Goal: Find specific page/section: Find specific page/section

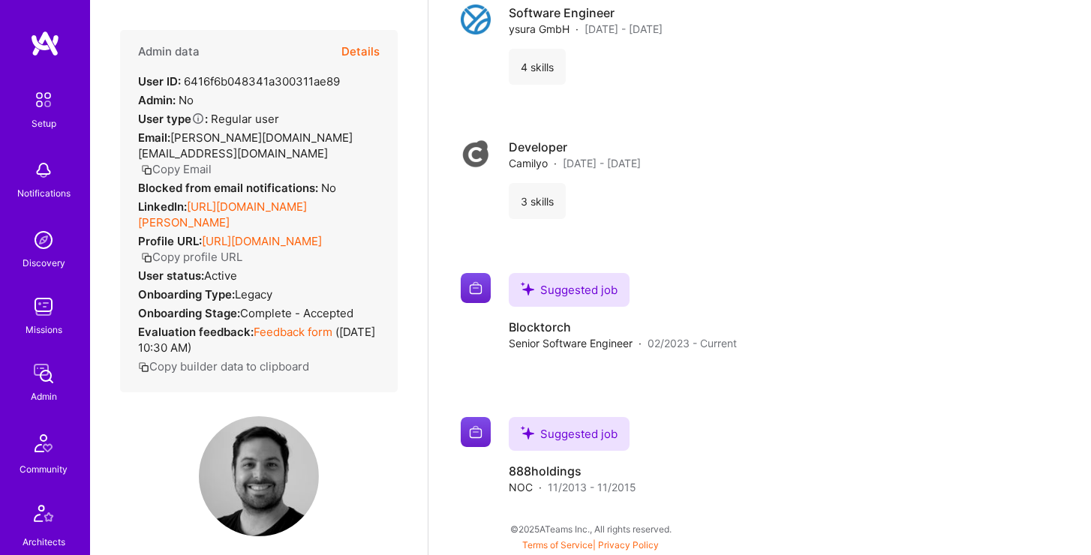
click at [365, 50] on button "Details" at bounding box center [360, 52] width 38 height 44
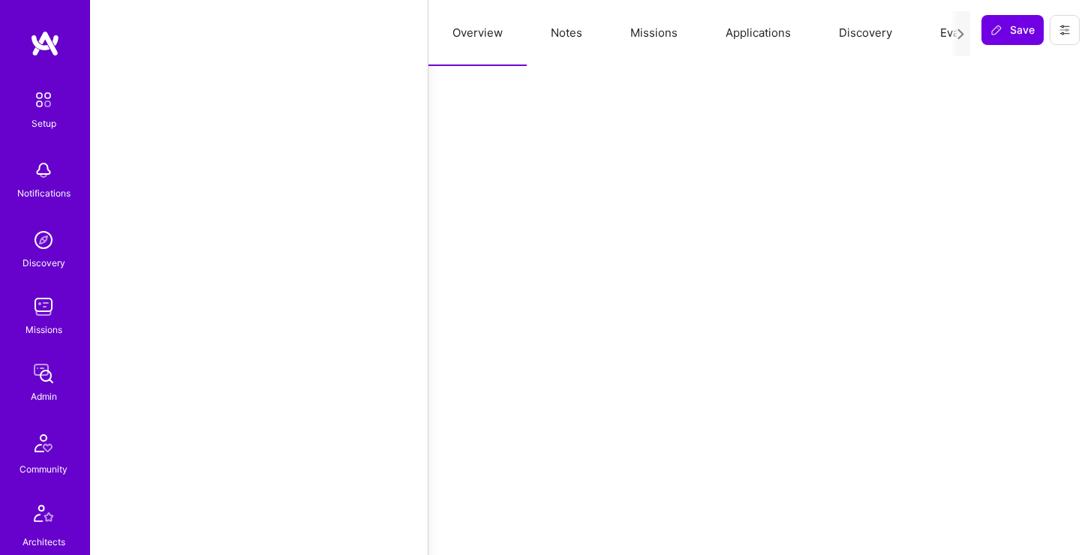
click at [656, 39] on button "Missions" at bounding box center [653, 33] width 95 height 66
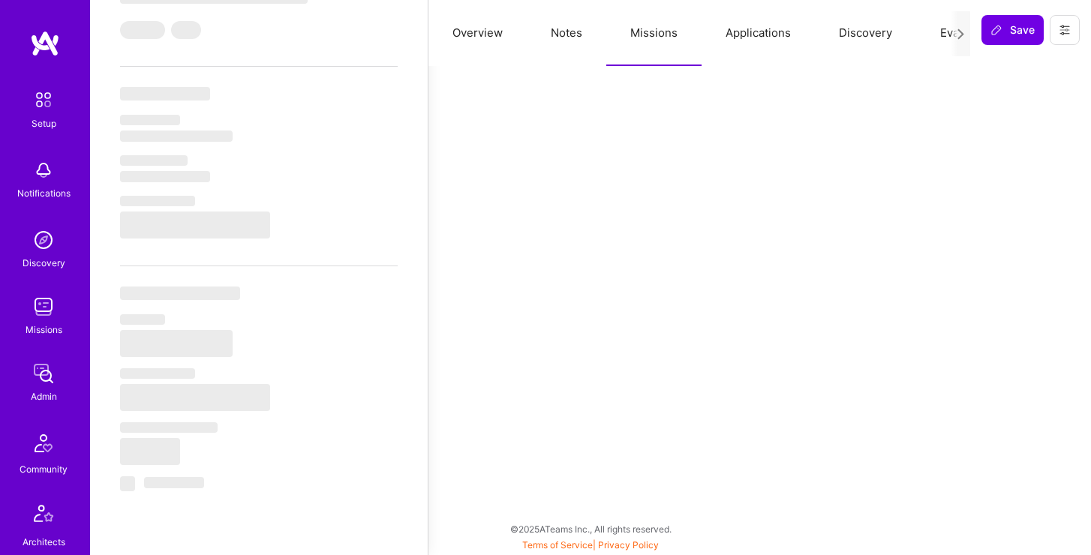
select select "Right Now"
select select "7"
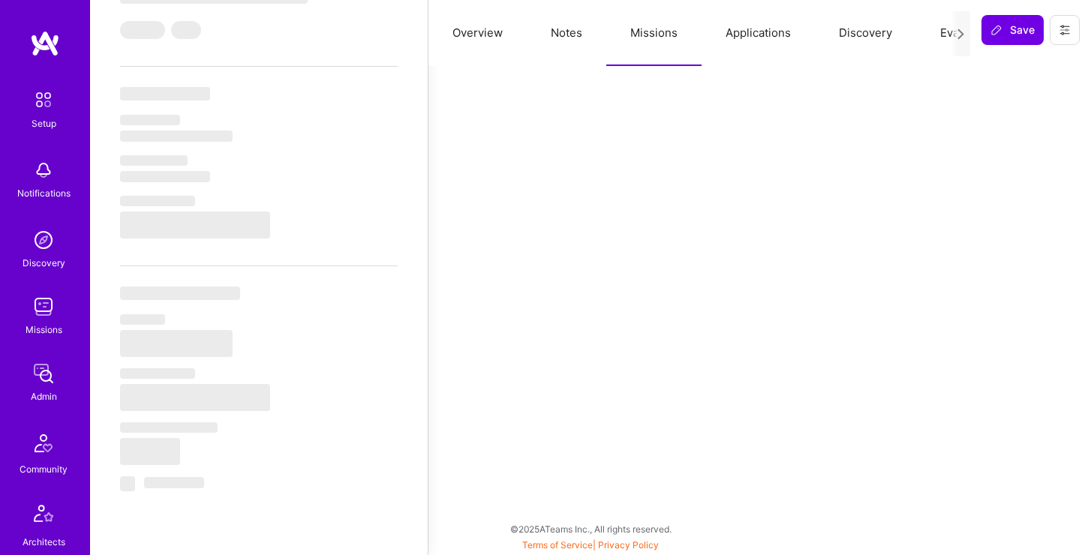
select select "DE"
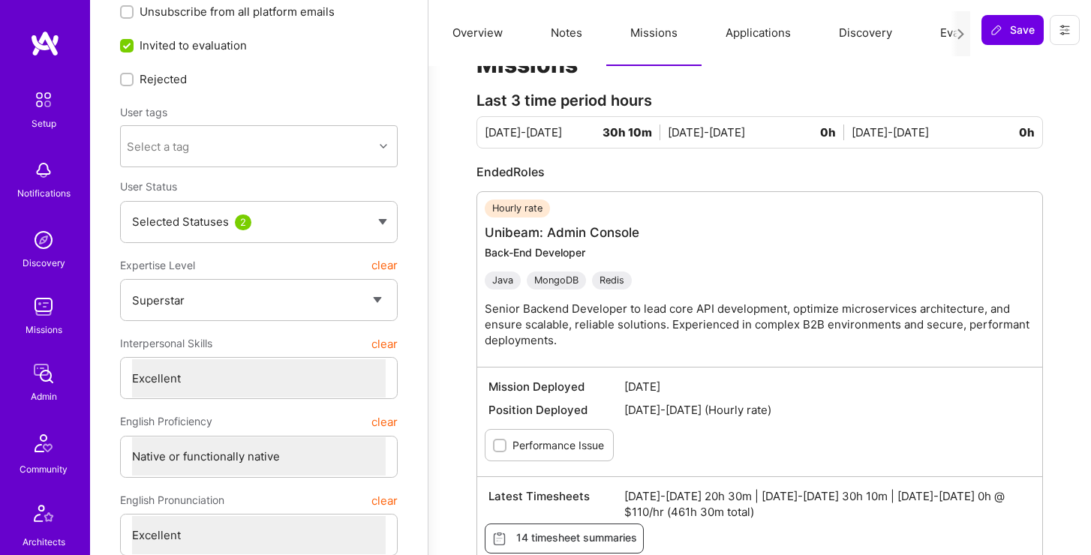
scroll to position [0, 0]
